Goal: Task Accomplishment & Management: Complete application form

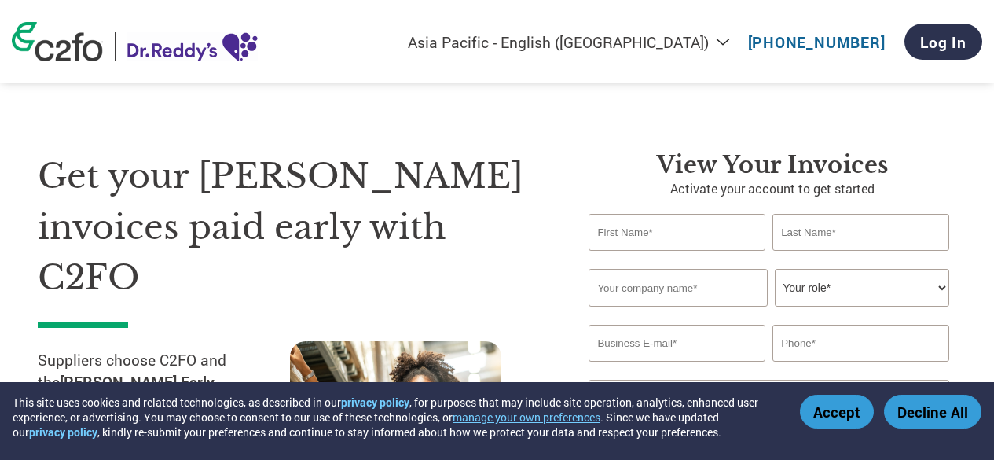
select select "en-IN"
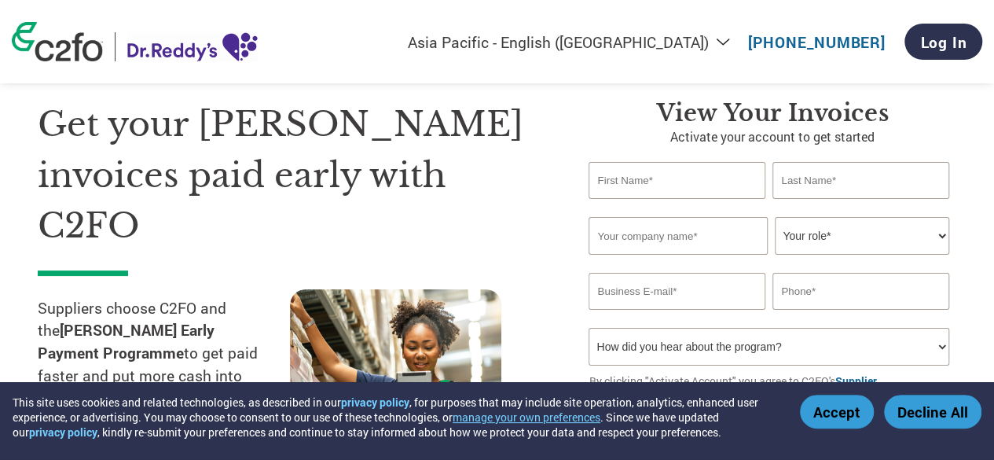
scroll to position [57, 0]
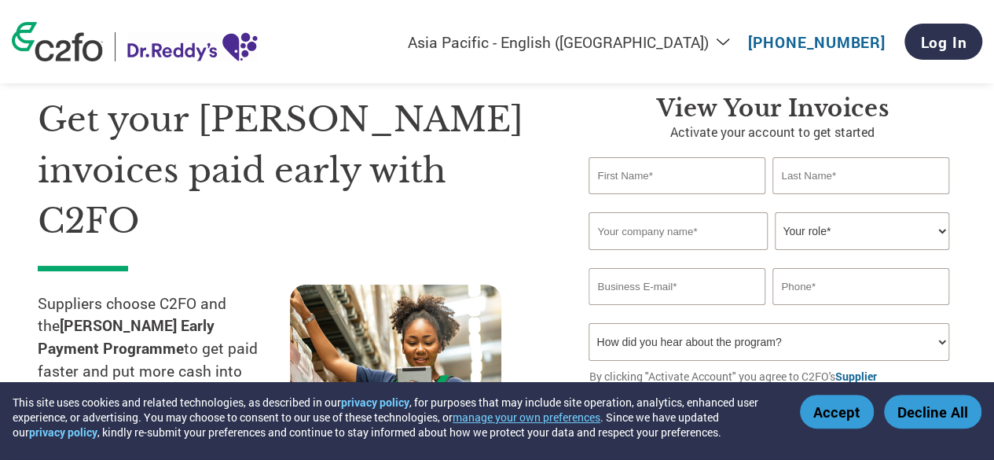
click at [694, 185] on input "text" at bounding box center [676, 175] width 176 height 37
type input "[PERSON_NAME]"
type input "K"
click at [694, 227] on input "text" at bounding box center [677, 231] width 178 height 38
type input "ARYA RO WATER SUPPLIES"
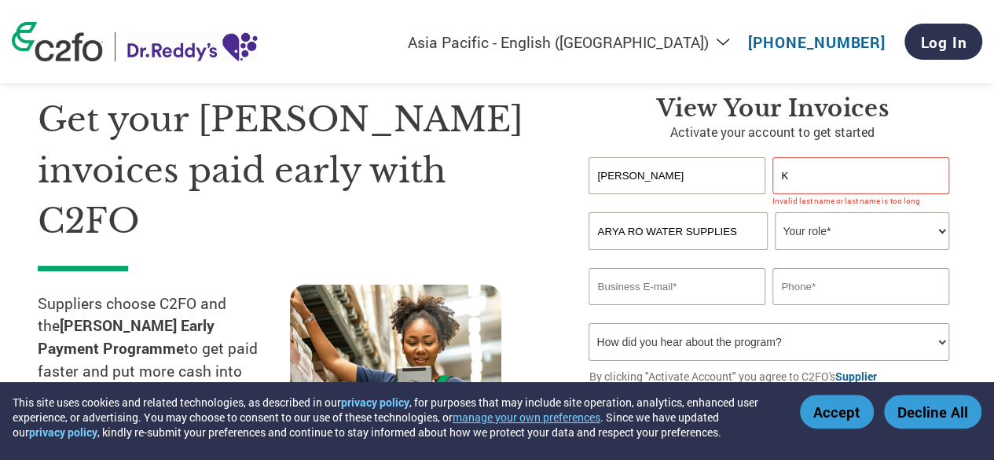
click at [938, 228] on select "Your role* CFO Controller Credit Manager Finance Director Treasurer CEO Preside…" at bounding box center [862, 231] width 174 height 38
select select "OWNER_FOUNDER"
click at [775, 213] on select "Your role* CFO Controller Credit Manager Finance Director Treasurer CEO Preside…" at bounding box center [862, 231] width 174 height 38
click at [668, 280] on input "email" at bounding box center [676, 286] width 176 height 37
click at [655, 289] on input "[EMAIL_ADDRESS][DOMAIN_NAME]" at bounding box center [676, 286] width 176 height 37
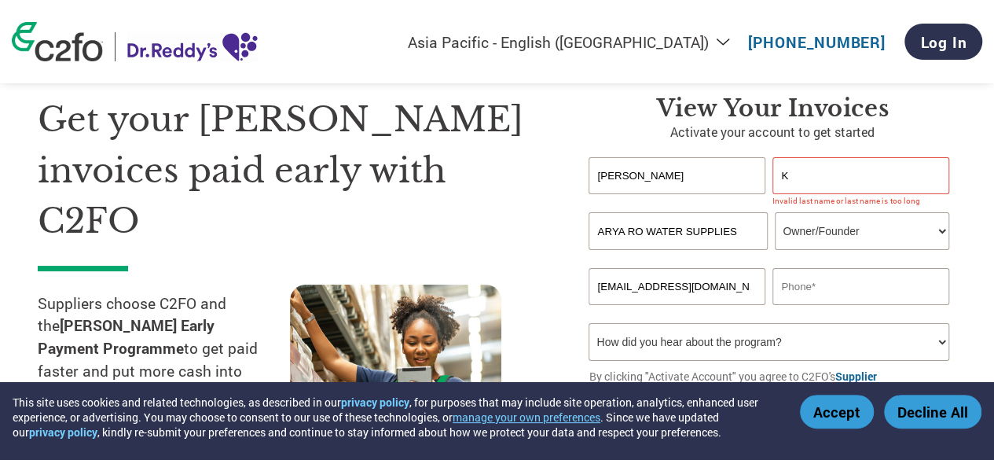
type input "[EMAIL_ADDRESS][DOMAIN_NAME]"
click at [828, 284] on input "text" at bounding box center [860, 286] width 176 height 37
type input "8121440000"
click at [941, 339] on select "How did you hear about the program? Received a letter Email Social Media Online…" at bounding box center [768, 342] width 360 height 38
select select "Email"
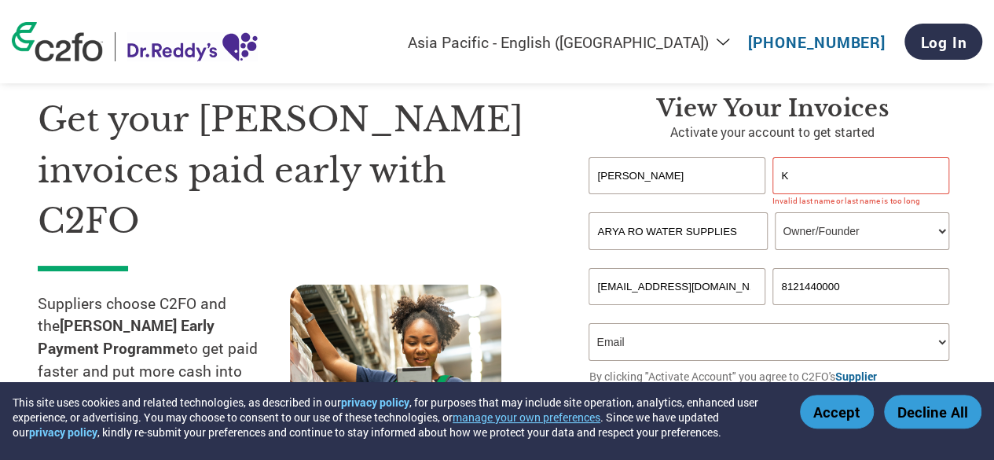
click at [588, 325] on select "How did you hear about the program? Received a letter Email Social Media Online…" at bounding box center [768, 342] width 360 height 38
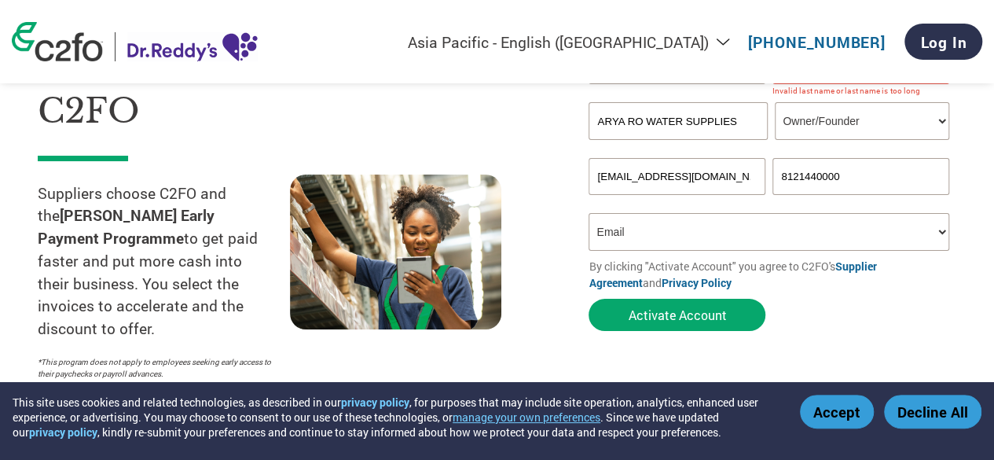
scroll to position [235, 0]
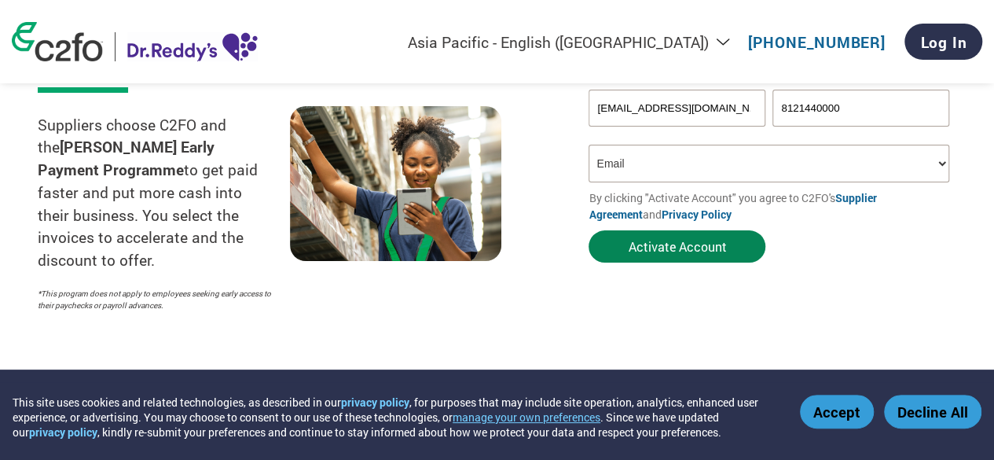
click at [683, 243] on button "Activate Account" at bounding box center [676, 246] width 177 height 32
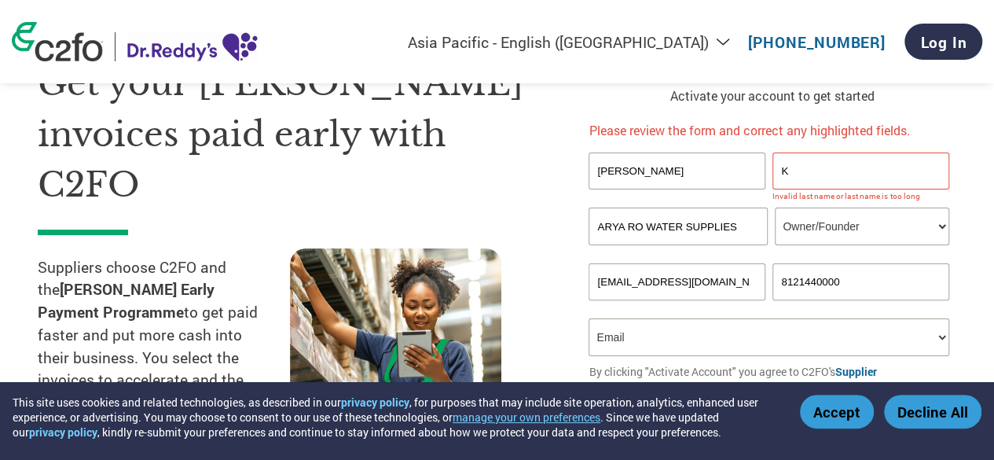
scroll to position [101, 0]
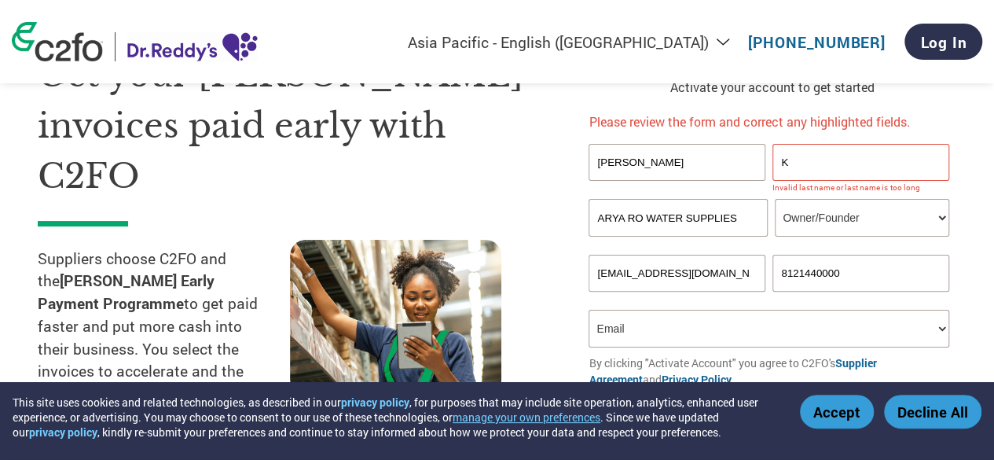
click at [815, 161] on input "K" at bounding box center [860, 162] width 176 height 37
click at [814, 168] on input "K" at bounding box center [860, 162] width 176 height 37
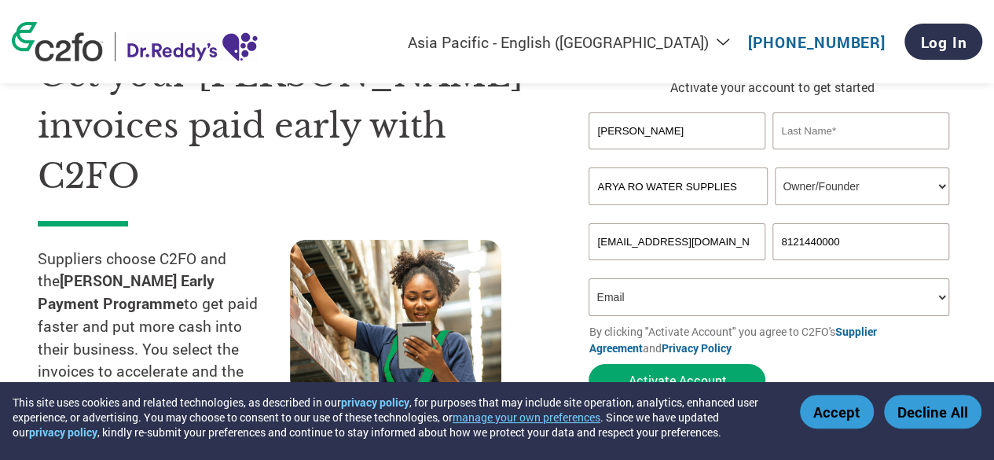
click at [811, 130] on input "text" at bounding box center [860, 130] width 176 height 37
type input "K"
click at [974, 113] on section "Get your Dr. Reddy’s invoices paid early with C2FO Suppliers choose C2FO and th…" at bounding box center [497, 232] width 994 height 541
click at [869, 126] on input "K" at bounding box center [860, 130] width 176 height 37
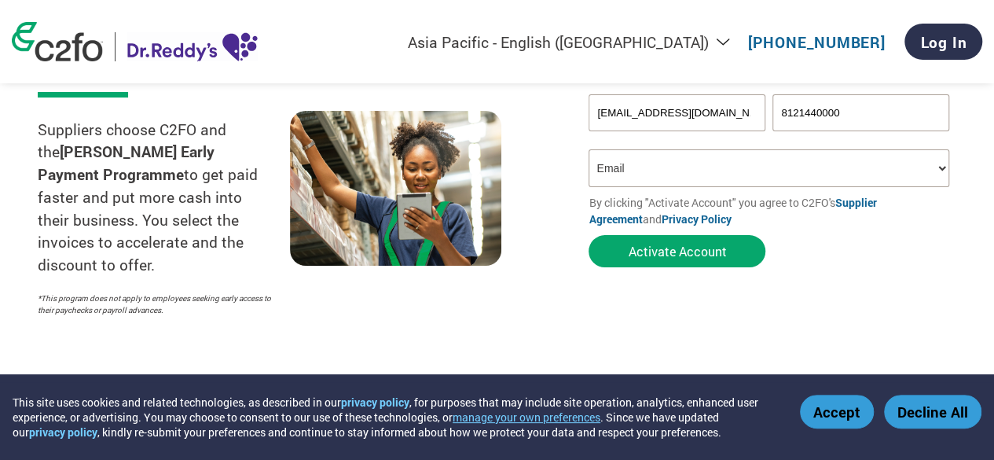
scroll to position [239, 0]
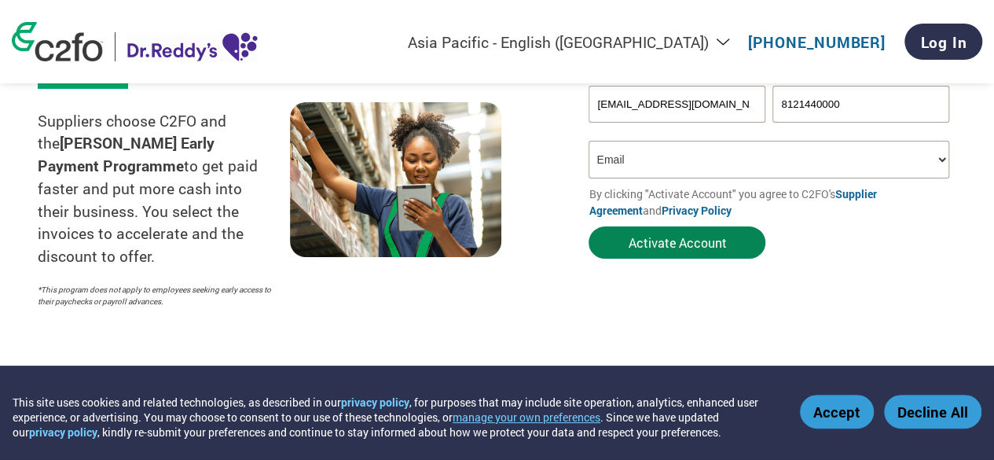
type input "Kampa"
click at [669, 243] on button "Activate Account" at bounding box center [676, 242] width 177 height 32
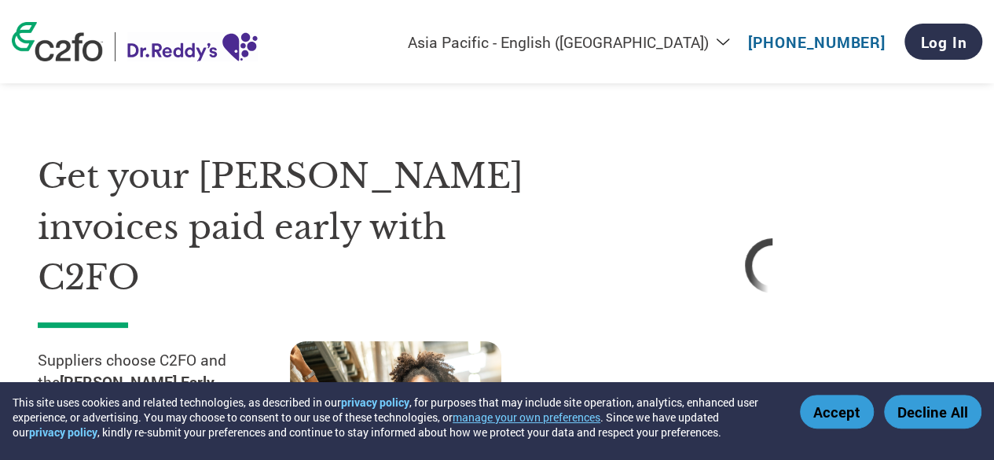
scroll to position [70, 0]
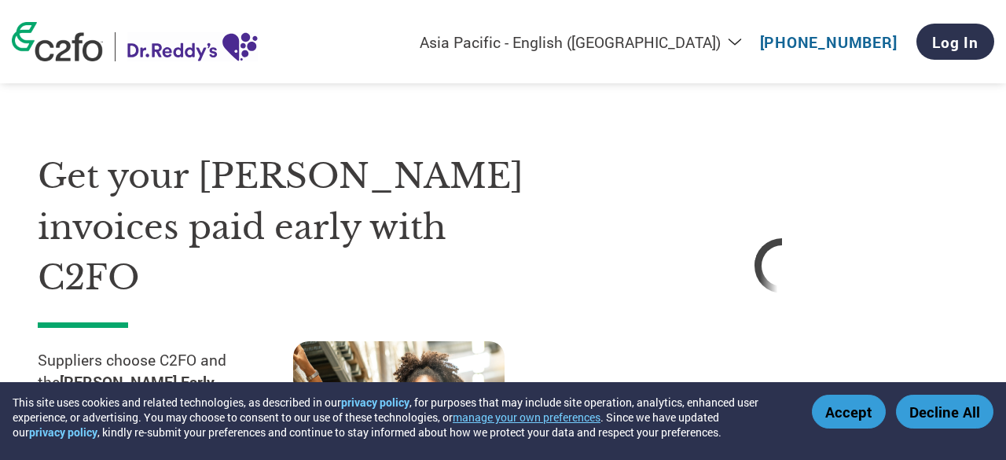
select select "en-IN"
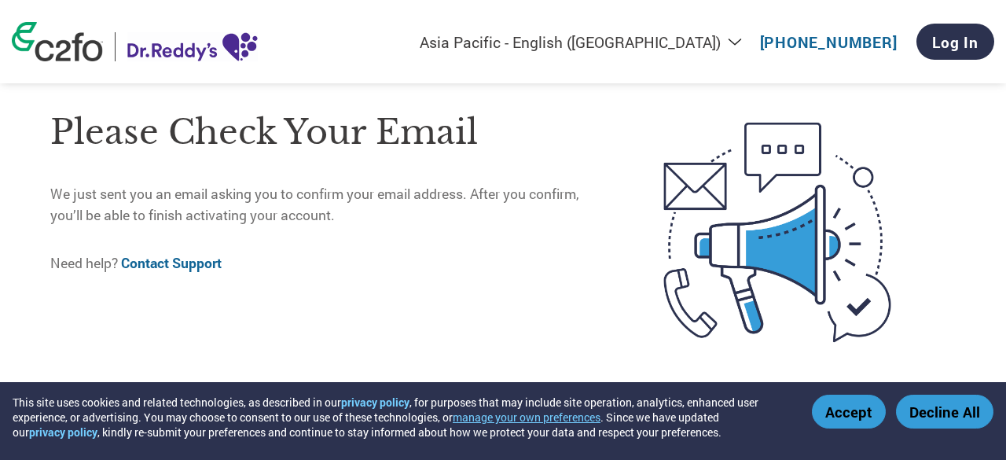
drag, startPoint x: 1001, startPoint y: 80, endPoint x: 999, endPoint y: 66, distance: 14.2
click at [993, 66] on html "This site uses cookies and related technologies, as described in our privacy po…" at bounding box center [503, 188] width 1006 height 377
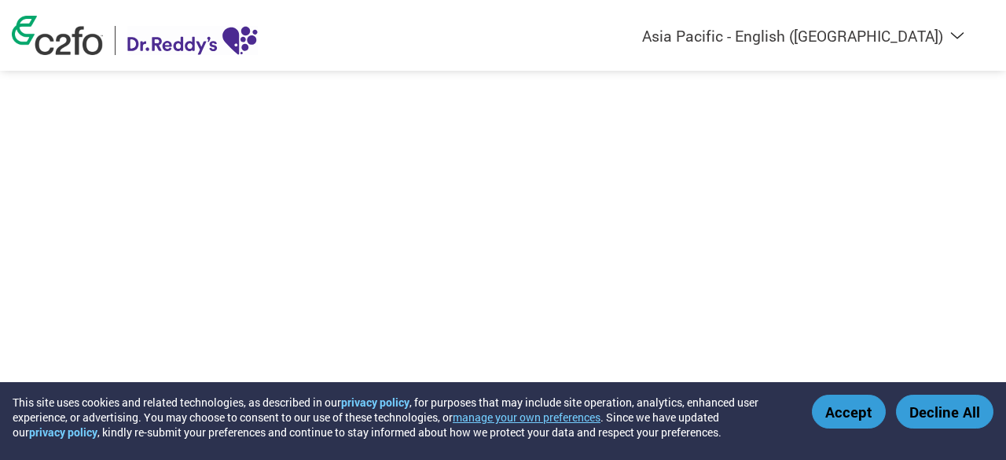
select select "en-IN"
click at [856, 412] on button "Accept" at bounding box center [849, 411] width 74 height 34
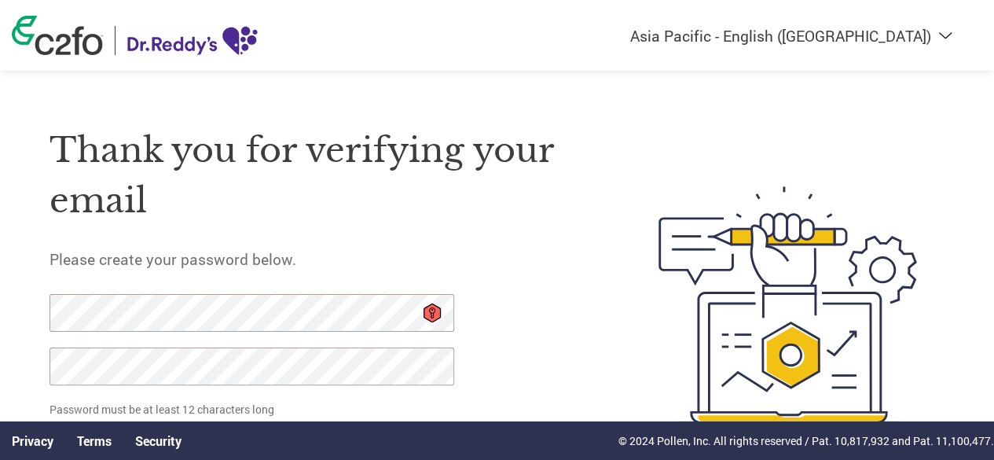
click at [496, 366] on div "Thank you for verifying your email Please create your password below. Password …" at bounding box center [317, 304] width 537 height 405
click at [536, 342] on div "Thank you for verifying your email Please create your password below. Password …" at bounding box center [317, 304] width 537 height 405
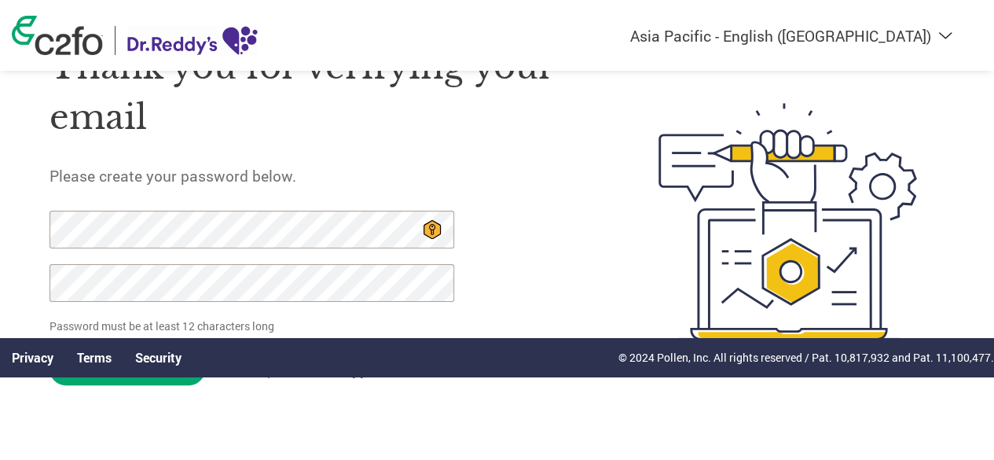
scroll to position [86, 0]
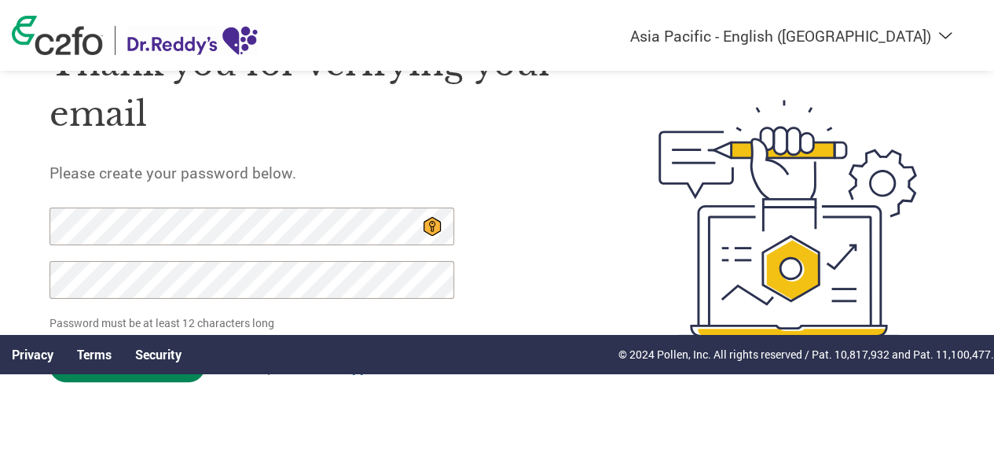
click at [114, 374] on input "Set Password" at bounding box center [127, 366] width 156 height 32
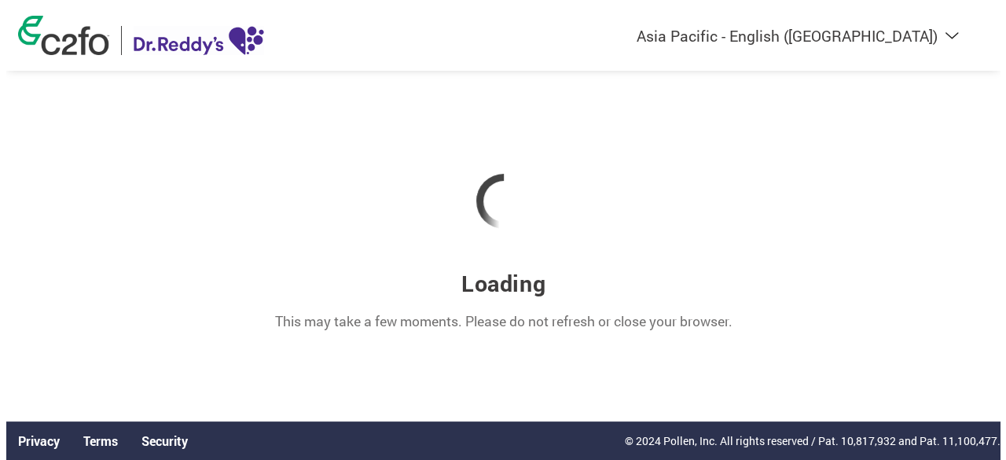
scroll to position [0, 0]
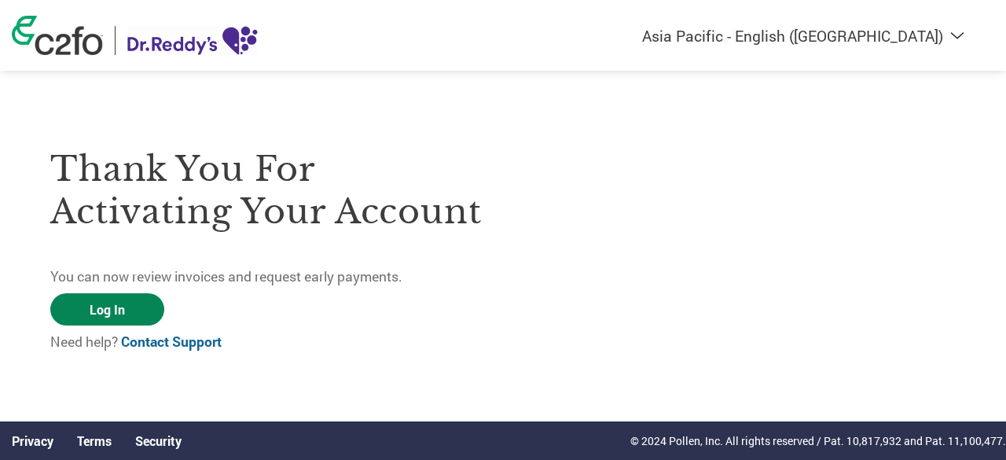
click at [115, 304] on link "Log In" at bounding box center [107, 309] width 114 height 32
